Goal: Task Accomplishment & Management: Use online tool/utility

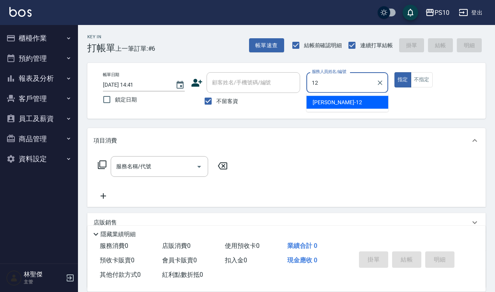
type input "[PERSON_NAME]-12"
type button "true"
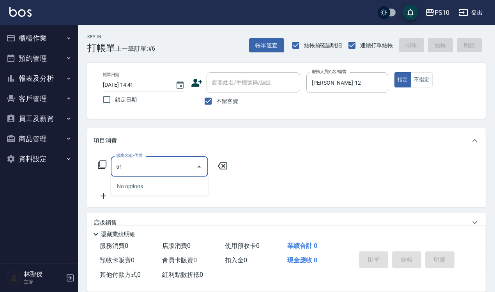
type input "5"
type input "4"
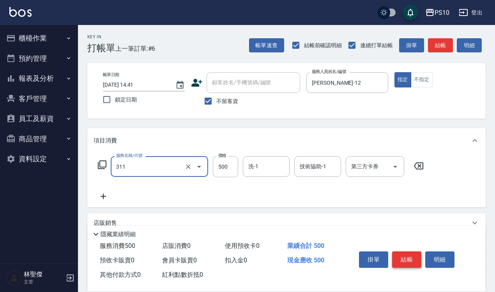
type input "洗直(311)"
click at [412, 259] on button "結帳" at bounding box center [406, 259] width 29 height 16
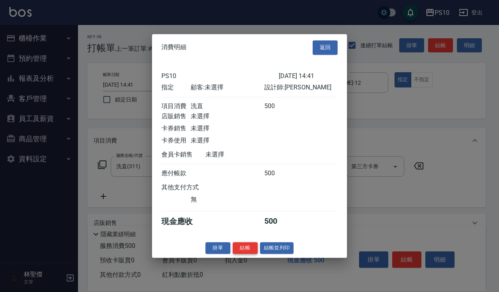
click at [247, 253] on button "結帳" at bounding box center [245, 248] width 25 height 12
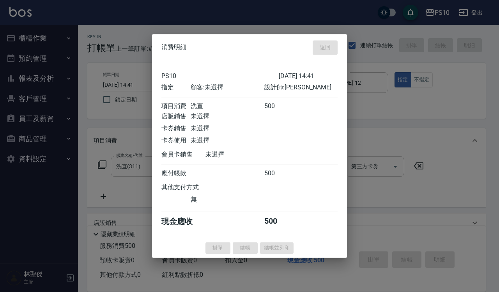
type input "[DATE] 21:14"
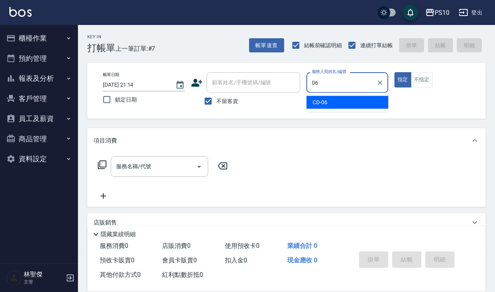
type input "CD-06"
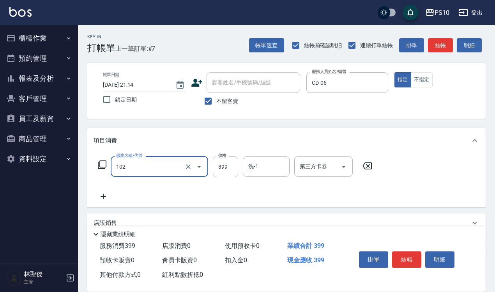
type input "SPA洗髮399(102)"
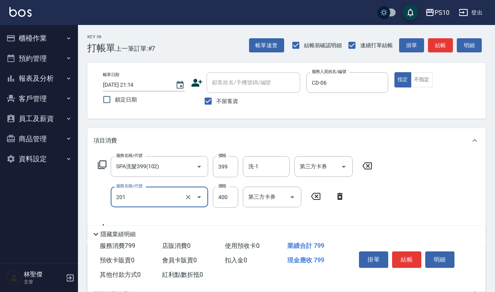
type input "剪髮(201)"
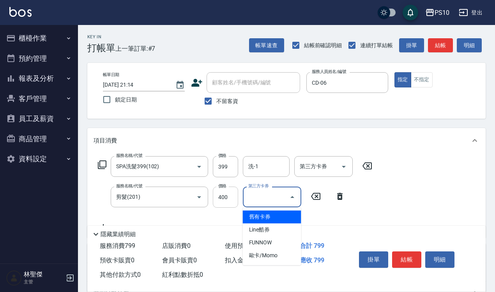
click at [227, 201] on input "400" at bounding box center [225, 196] width 25 height 21
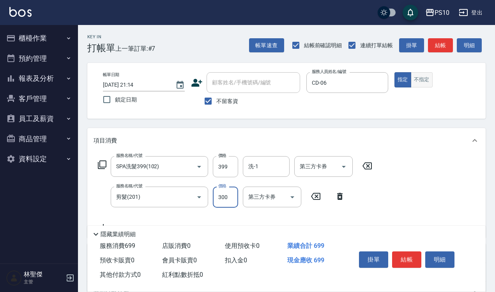
type input "300"
click at [430, 72] on button "不指定" at bounding box center [422, 79] width 22 height 15
click at [410, 259] on button "結帳" at bounding box center [406, 259] width 29 height 16
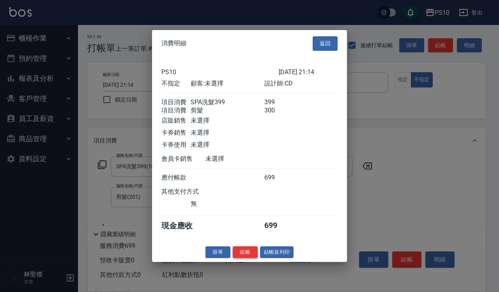
click at [249, 255] on button "結帳" at bounding box center [245, 252] width 25 height 12
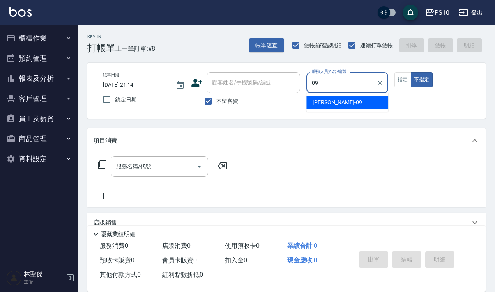
type input "[PERSON_NAME]-09"
type button "false"
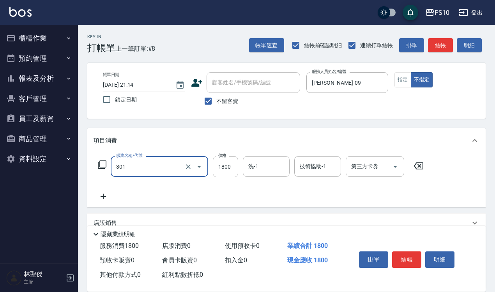
type input "冷燙短髮(301)"
type input "2500"
click at [405, 88] on div "帳單日期 [DATE] 21:14 鎖定日期 顧客姓名/手機號碼/編號 顧客姓名/手機號碼/編號 不留客資 服務人員姓名/編號 [PERSON_NAME]-0…" at bounding box center [287, 90] width 380 height 37
click at [404, 82] on button "指定" at bounding box center [403, 79] width 17 height 15
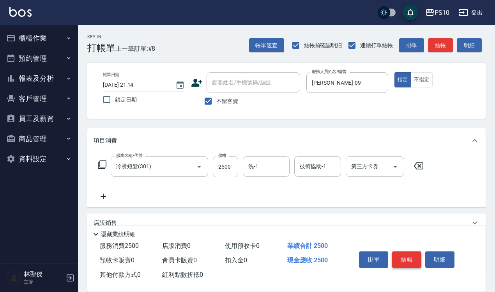
click at [406, 255] on button "結帳" at bounding box center [406, 259] width 29 height 16
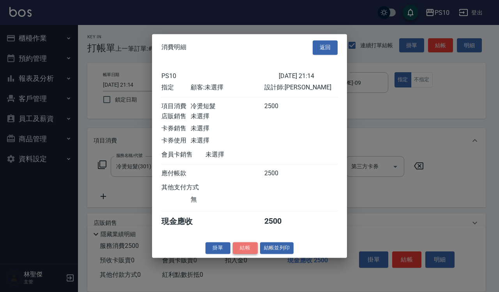
click at [254, 250] on button "結帳" at bounding box center [245, 248] width 25 height 12
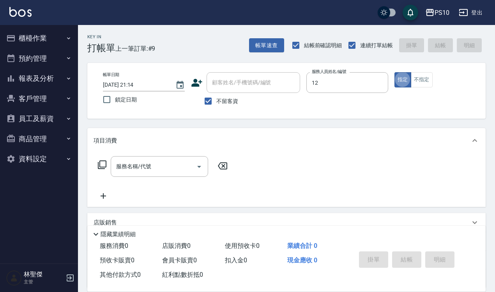
type input "[PERSON_NAME]-12"
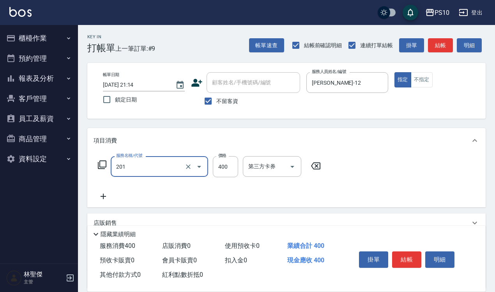
type input "剪髮(201)"
type input "300"
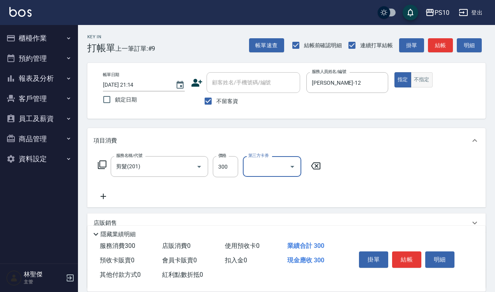
click at [416, 80] on button "不指定" at bounding box center [422, 79] width 22 height 15
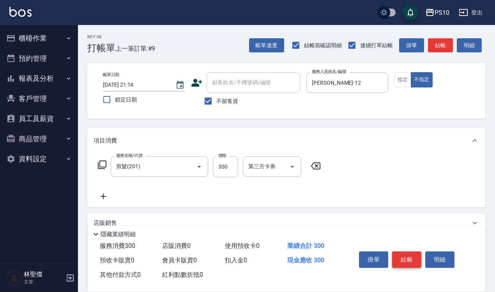
click at [416, 251] on button "結帳" at bounding box center [406, 259] width 29 height 16
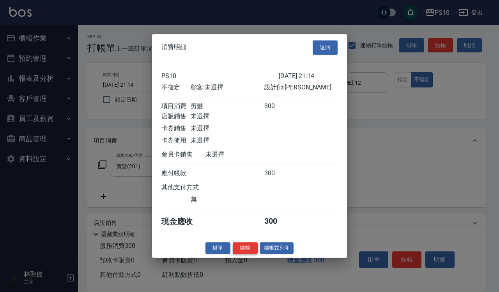
click at [252, 253] on button "結帳" at bounding box center [245, 248] width 25 height 12
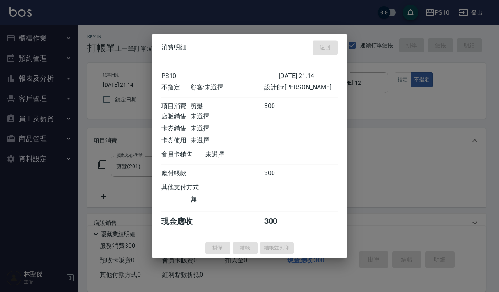
type input "[DATE] 21:15"
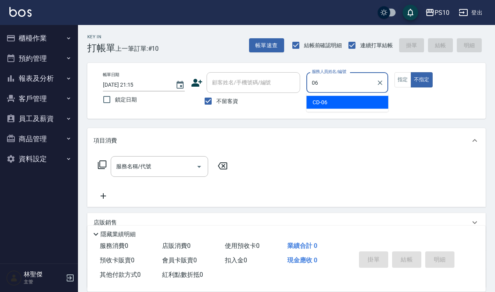
type input "CD-06"
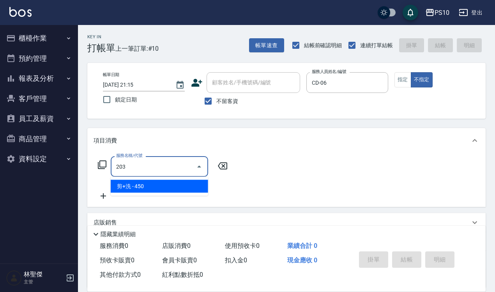
type input "剪+洗(203)"
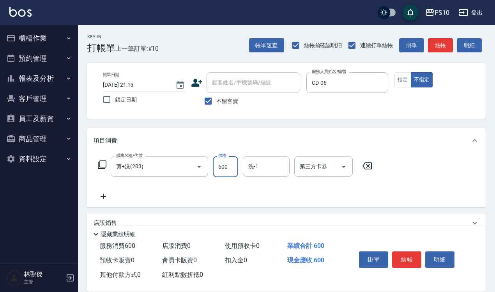
type input "600"
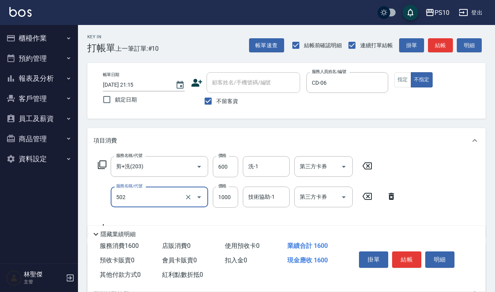
type input "洋甘菊護髮(502)"
type input "1200"
click at [328, 196] on input "第三方卡券" at bounding box center [318, 197] width 40 height 14
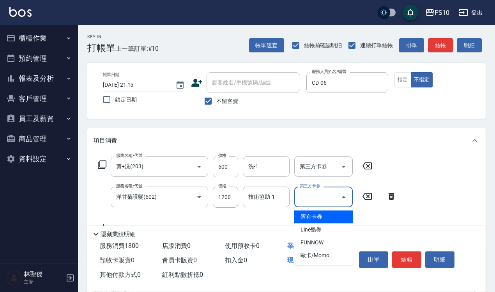
click at [326, 213] on span "舊有卡券" at bounding box center [323, 216] width 58 height 13
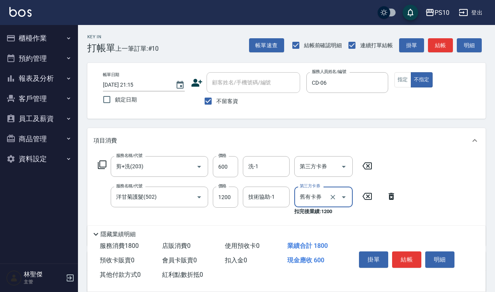
type input "舊有卡券"
click at [407, 260] on button "結帳" at bounding box center [406, 259] width 29 height 16
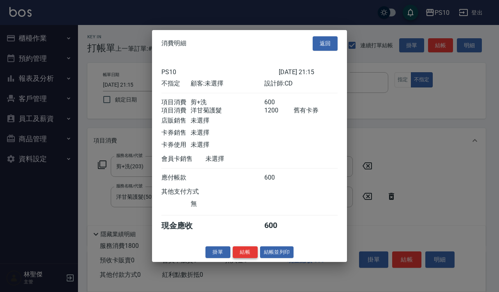
click at [252, 258] on button "結帳" at bounding box center [245, 252] width 25 height 12
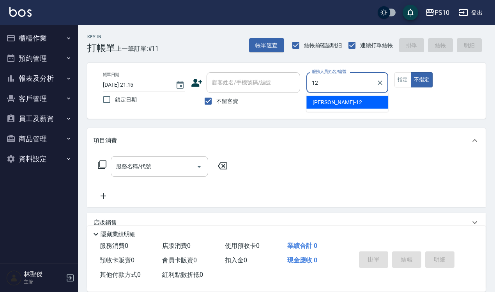
type input "[PERSON_NAME]-12"
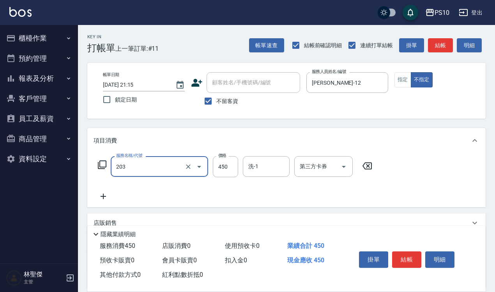
type input "剪+洗(203)"
click at [410, 251] on button "結帳" at bounding box center [406, 259] width 29 height 16
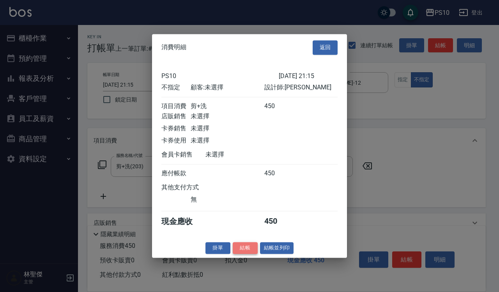
click at [248, 253] on button "結帳" at bounding box center [245, 248] width 25 height 12
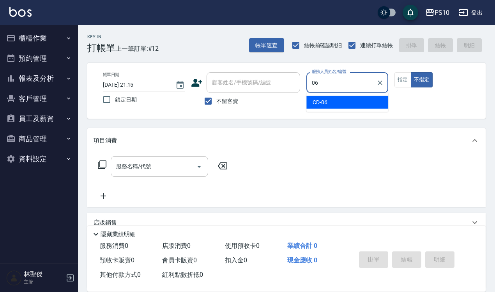
type input "CD-06"
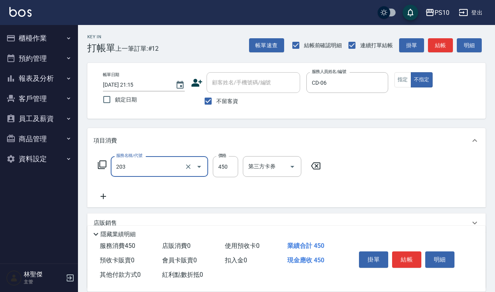
type input "剪+洗(203)"
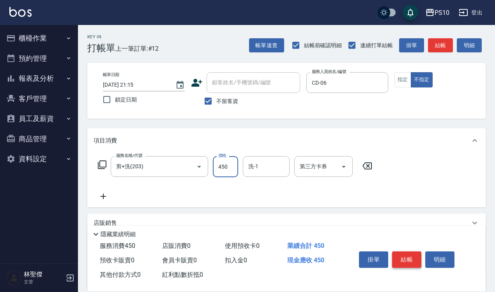
click at [402, 260] on button "結帳" at bounding box center [406, 259] width 29 height 16
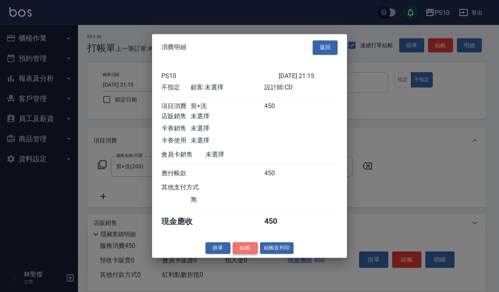
click at [250, 248] on button "結帳" at bounding box center [245, 248] width 25 height 12
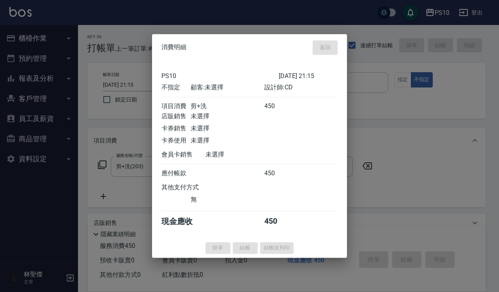
type input "[DATE] 21:16"
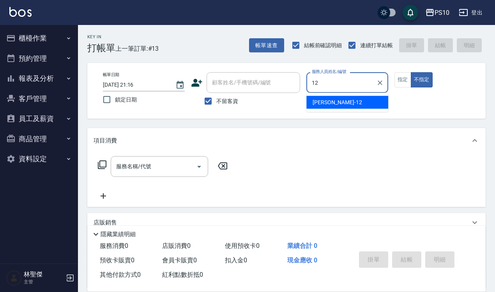
type input "[PERSON_NAME]-12"
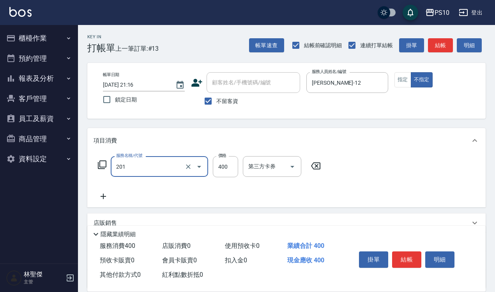
type input "剪髮(201)"
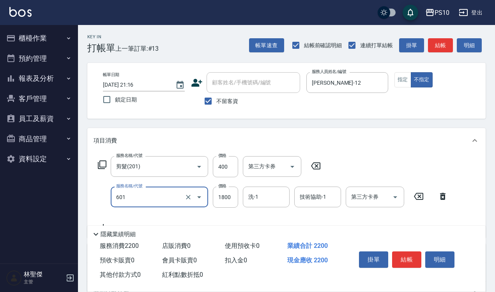
type input "醫學頭皮(601)"
type input "1600"
drag, startPoint x: 404, startPoint y: 80, endPoint x: 411, endPoint y: 146, distance: 66.7
click at [404, 81] on button "指定" at bounding box center [403, 79] width 17 height 15
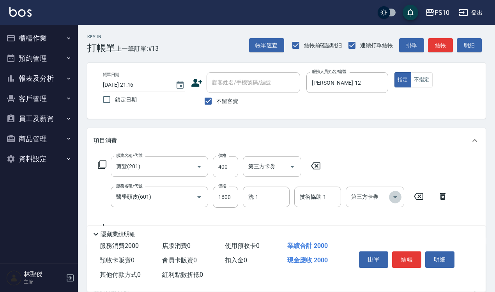
click at [400, 200] on icon "Open" at bounding box center [395, 196] width 9 height 9
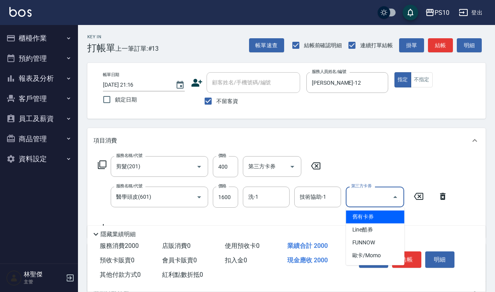
drag, startPoint x: 376, startPoint y: 215, endPoint x: 394, endPoint y: 248, distance: 37.8
click at [376, 216] on span "舊有卡券" at bounding box center [375, 216] width 58 height 13
type input "舊有卡券"
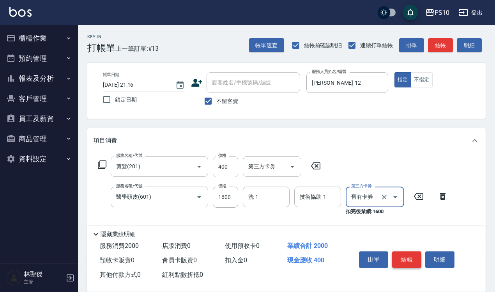
click at [412, 260] on button "結帳" at bounding box center [406, 259] width 29 height 16
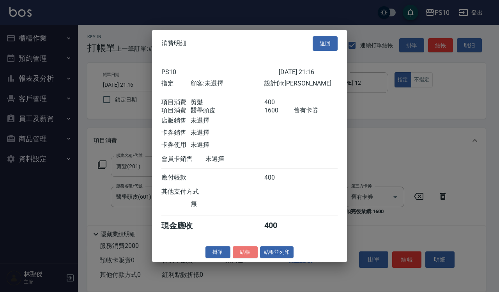
click at [246, 258] on button "結帳" at bounding box center [245, 252] width 25 height 12
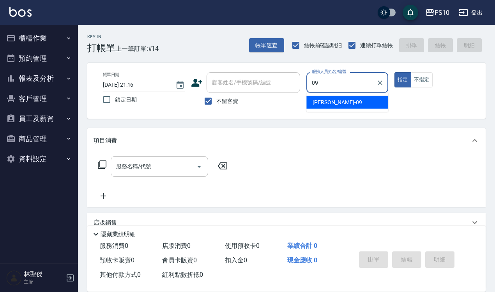
type input "[PERSON_NAME]-09"
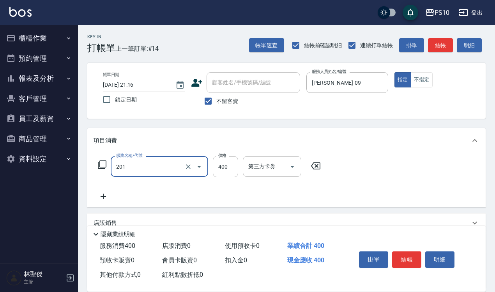
type input "剪髮(201)"
type input "250"
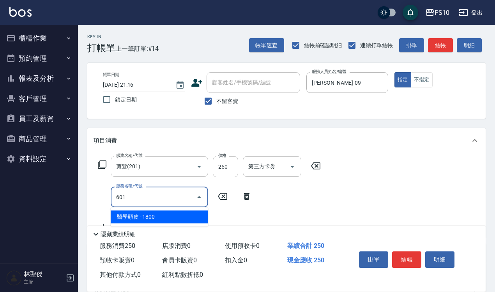
type input "醫學頭皮(601)"
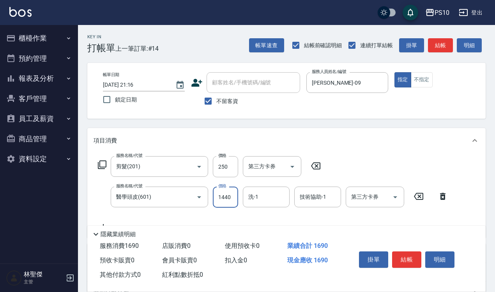
type input "1440"
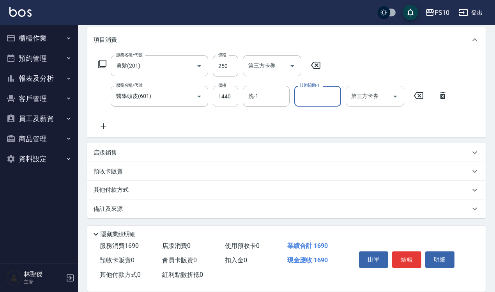
click at [384, 93] on input "第三方卡券" at bounding box center [369, 96] width 40 height 14
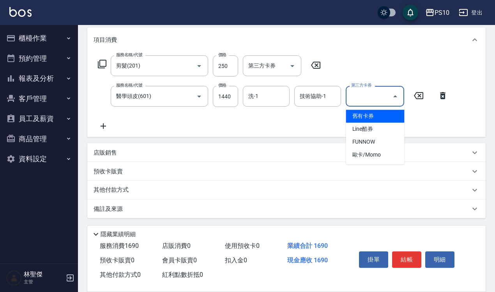
click at [373, 118] on span "舊有卡券" at bounding box center [375, 116] width 58 height 13
type input "舊有卡券"
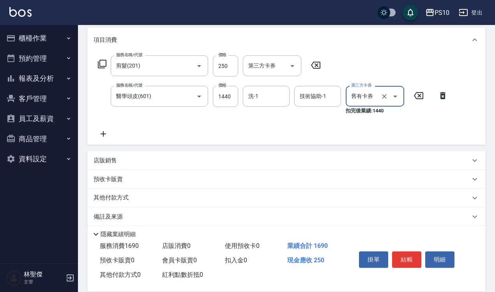
click at [129, 163] on div "店販銷售" at bounding box center [282, 160] width 377 height 8
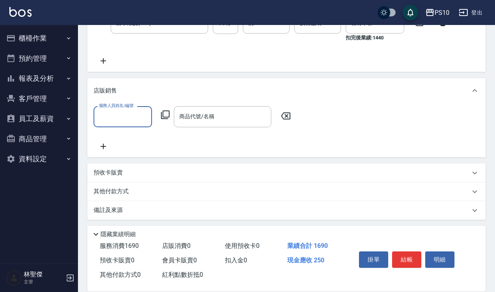
scroll to position [175, 0]
click at [120, 121] on input "服務人員姓名/編號" at bounding box center [122, 115] width 51 height 14
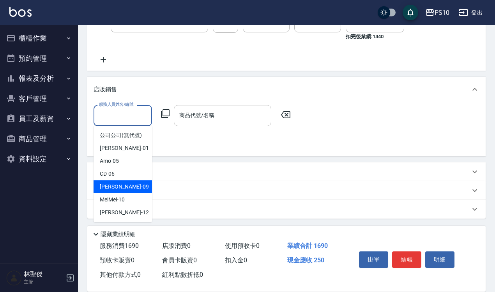
click at [119, 185] on div "[PERSON_NAME] -09" at bounding box center [123, 186] width 58 height 13
type input "[PERSON_NAME]-09"
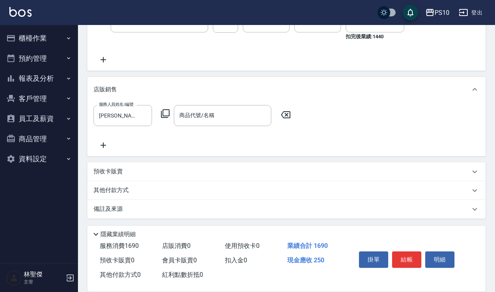
click at [166, 110] on icon at bounding box center [165, 113] width 9 height 9
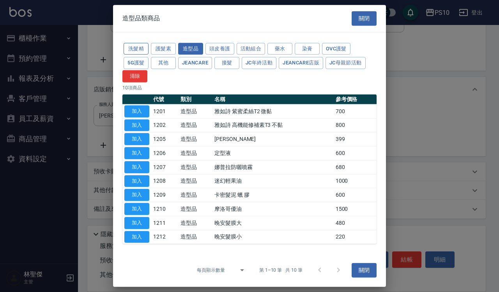
click at [142, 48] on button "洗髮精" at bounding box center [136, 49] width 25 height 12
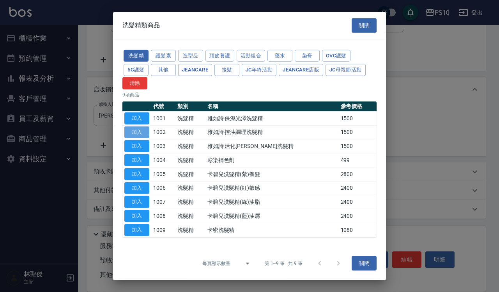
click at [137, 130] on button "加入" at bounding box center [136, 132] width 25 height 12
type input "雅如詩 控油調理洗髮精"
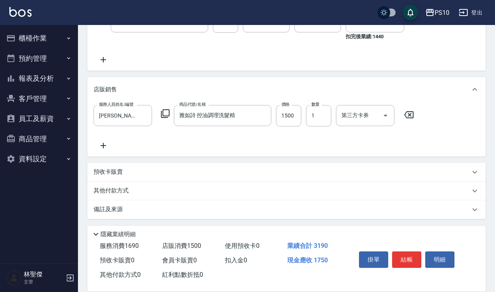
click at [106, 141] on icon at bounding box center [103, 145] width 19 height 9
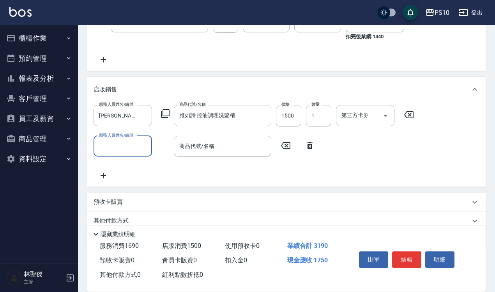
click at [127, 145] on input "服務人員姓名/編號" at bounding box center [122, 146] width 51 height 14
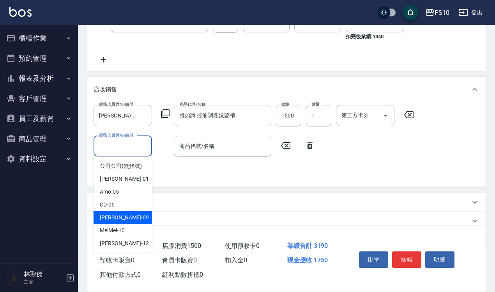
click at [126, 212] on div "[PERSON_NAME] -09" at bounding box center [123, 217] width 58 height 13
type input "[PERSON_NAME]-09"
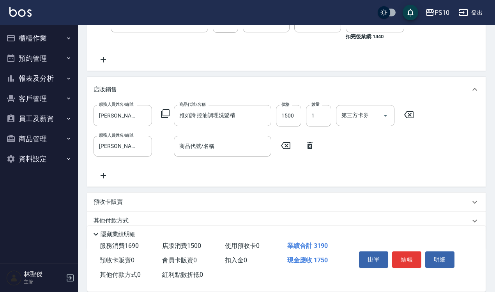
click at [165, 113] on icon at bounding box center [165, 113] width 9 height 9
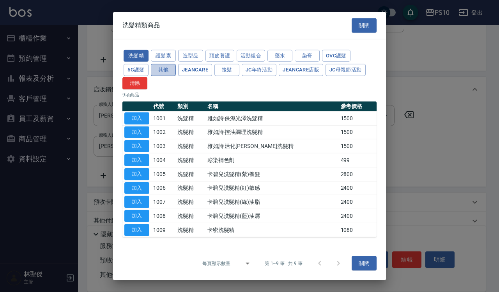
click at [168, 71] on button "其他" at bounding box center [163, 70] width 25 height 12
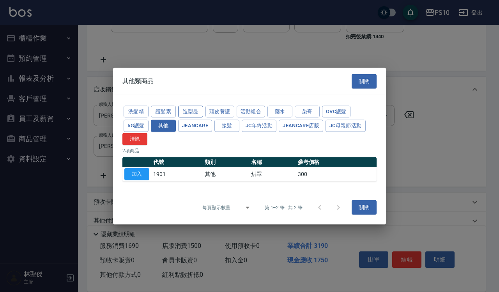
click at [191, 110] on button "造型品" at bounding box center [190, 111] width 25 height 12
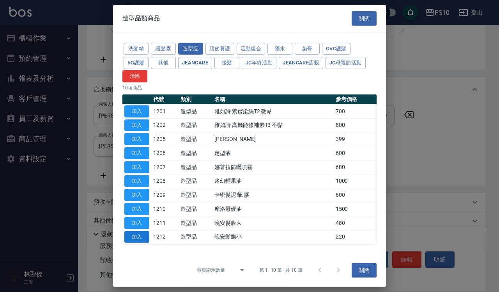
click at [145, 235] on button "加入" at bounding box center [136, 236] width 25 height 12
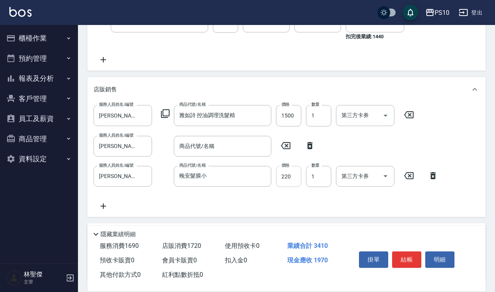
click at [281, 177] on input "220" at bounding box center [288, 176] width 25 height 21
type input "230"
click at [309, 145] on icon at bounding box center [309, 145] width 19 height 9
type input "晚安髮膜小"
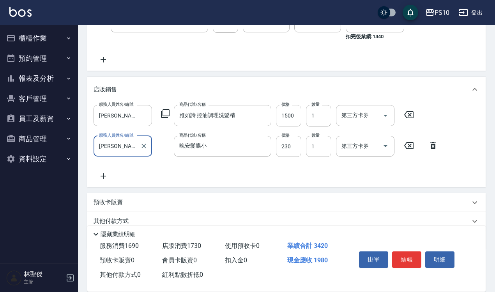
click at [292, 112] on input "1500" at bounding box center [288, 115] width 25 height 21
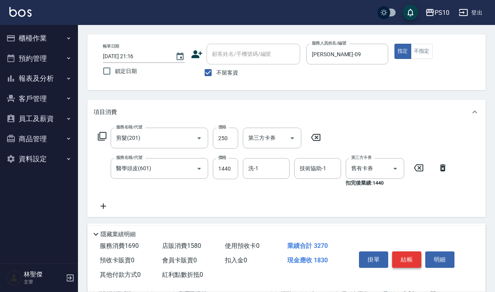
type input "1350"
click at [414, 254] on button "結帳" at bounding box center [406, 259] width 29 height 16
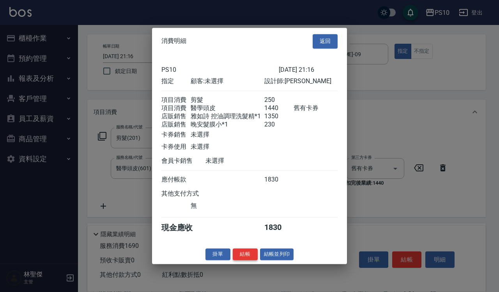
click at [247, 259] on button "結帳" at bounding box center [245, 254] width 25 height 12
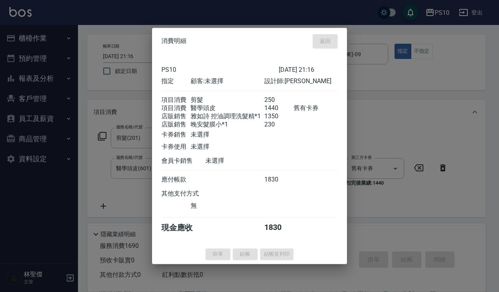
type input "[DATE] 21:17"
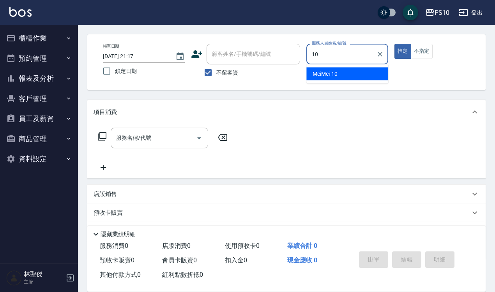
type input "MeiMei-10"
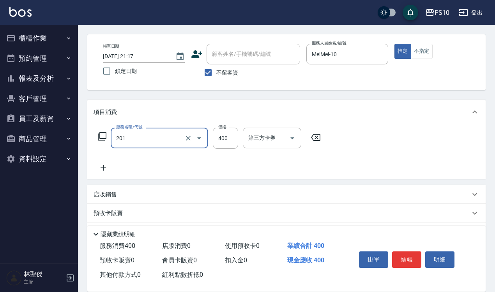
type input "剪髮(201)"
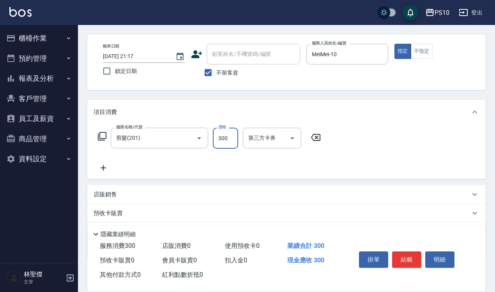
type input "300"
click at [404, 260] on button "結帳" at bounding box center [406, 259] width 29 height 16
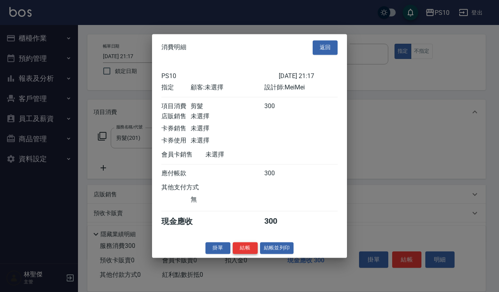
click at [250, 247] on button "結帳" at bounding box center [245, 248] width 25 height 12
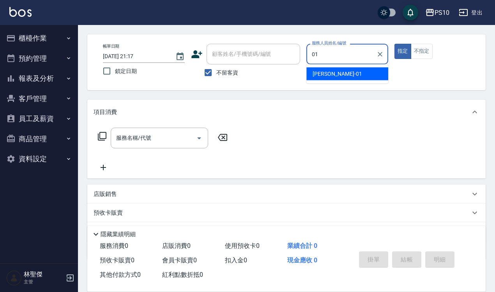
type input "[PERSON_NAME]-01"
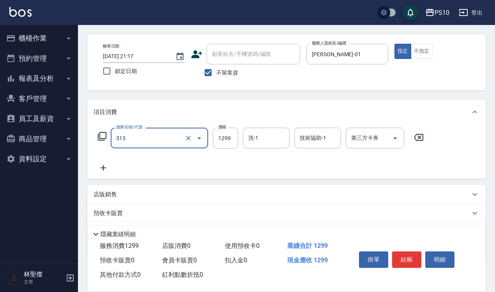
type input "網路縮毛矯正體驗價(313)"
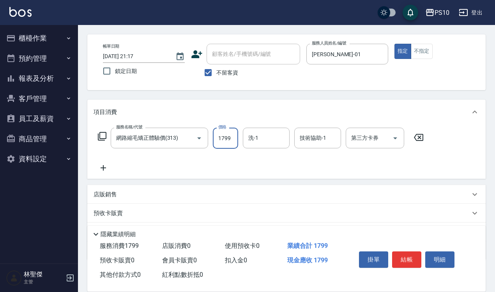
type input "1799"
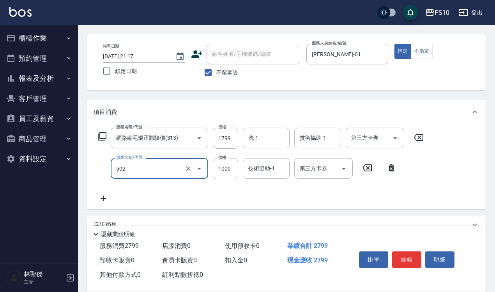
type input "洋甘菊護髮(502)"
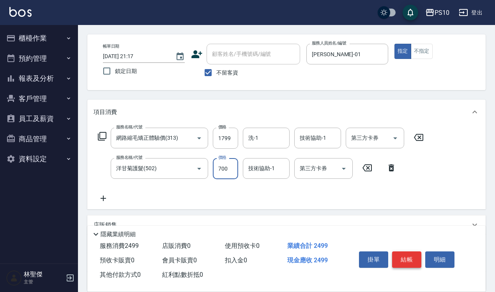
type input "700"
click at [405, 260] on button "結帳" at bounding box center [406, 259] width 29 height 16
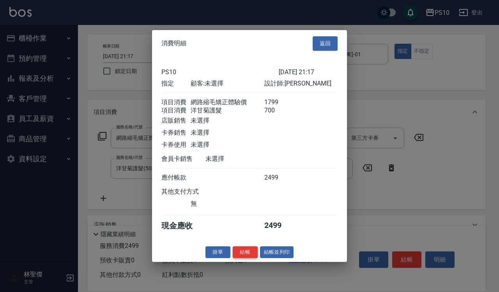
click at [236, 258] on button "結帳" at bounding box center [245, 252] width 25 height 12
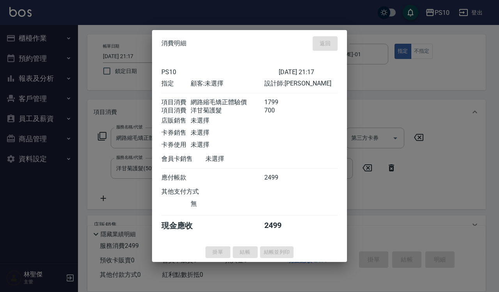
type input "[DATE] 21:18"
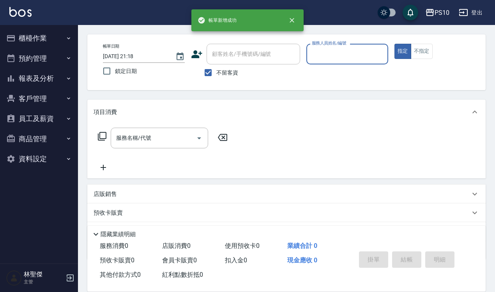
click at [342, 52] on input "服務人員姓名/編號" at bounding box center [347, 54] width 75 height 14
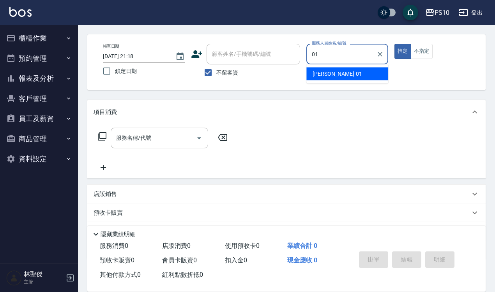
type input "[PERSON_NAME]-01"
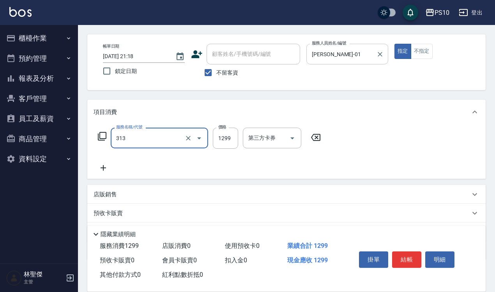
type input "網路縮毛矯正體驗價(313)"
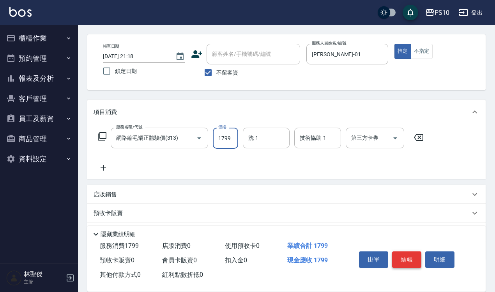
type input "1799"
click at [404, 251] on button "結帳" at bounding box center [406, 259] width 29 height 16
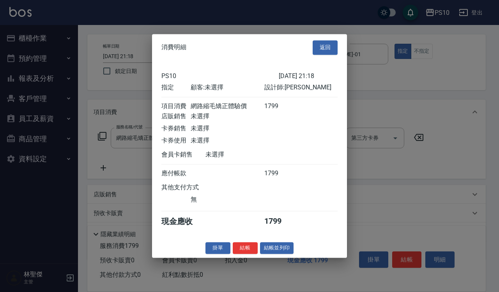
click at [234, 246] on div "消費明細 返回 PS10 [DATE] 21:18 指定 顧客: 未選擇 設計師: [PERSON_NAME] 項目消費 網路縮毛矯正體驗價 1799 店販銷…" at bounding box center [249, 145] width 195 height 223
click at [244, 252] on button "結帳" at bounding box center [245, 248] width 25 height 12
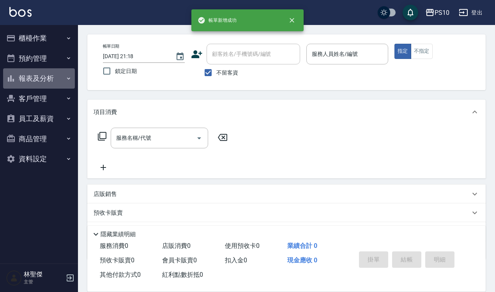
click at [60, 75] on button "報表及分析" at bounding box center [39, 78] width 72 height 20
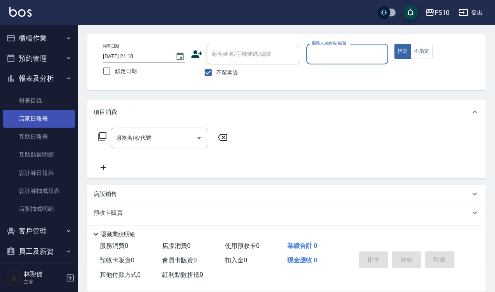
scroll to position [40, 0]
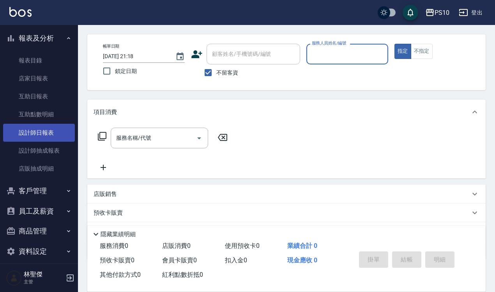
click at [41, 130] on link "設計師日報表" at bounding box center [39, 133] width 72 height 18
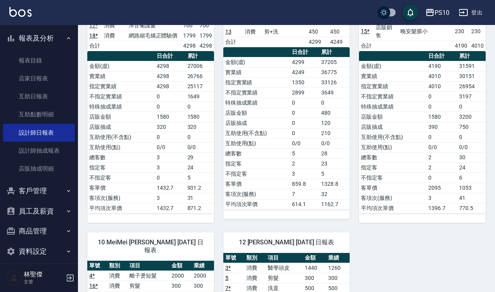
scroll to position [92, 0]
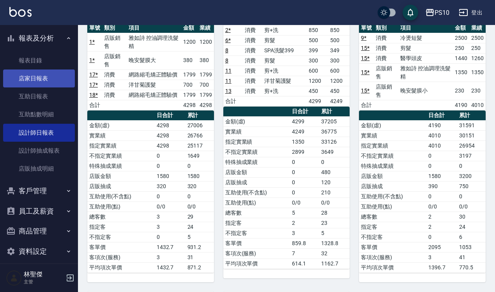
click at [47, 79] on link "店家日報表" at bounding box center [39, 78] width 72 height 18
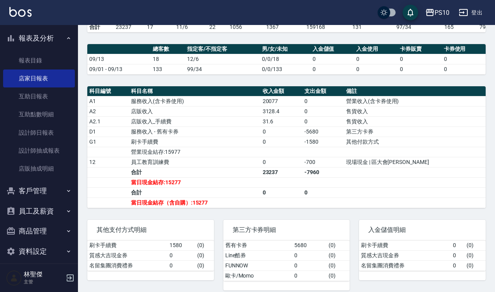
scroll to position [195, 0]
